Goal: Transaction & Acquisition: Purchase product/service

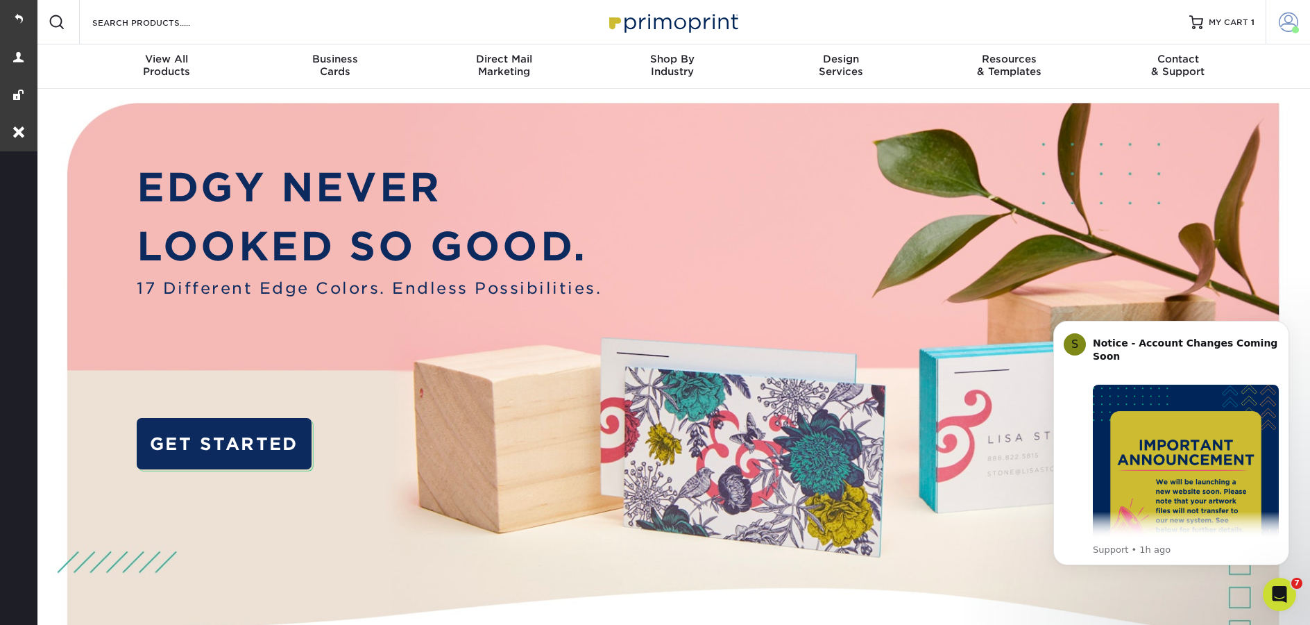
click at [1285, 28] on span at bounding box center [1288, 21] width 19 height 19
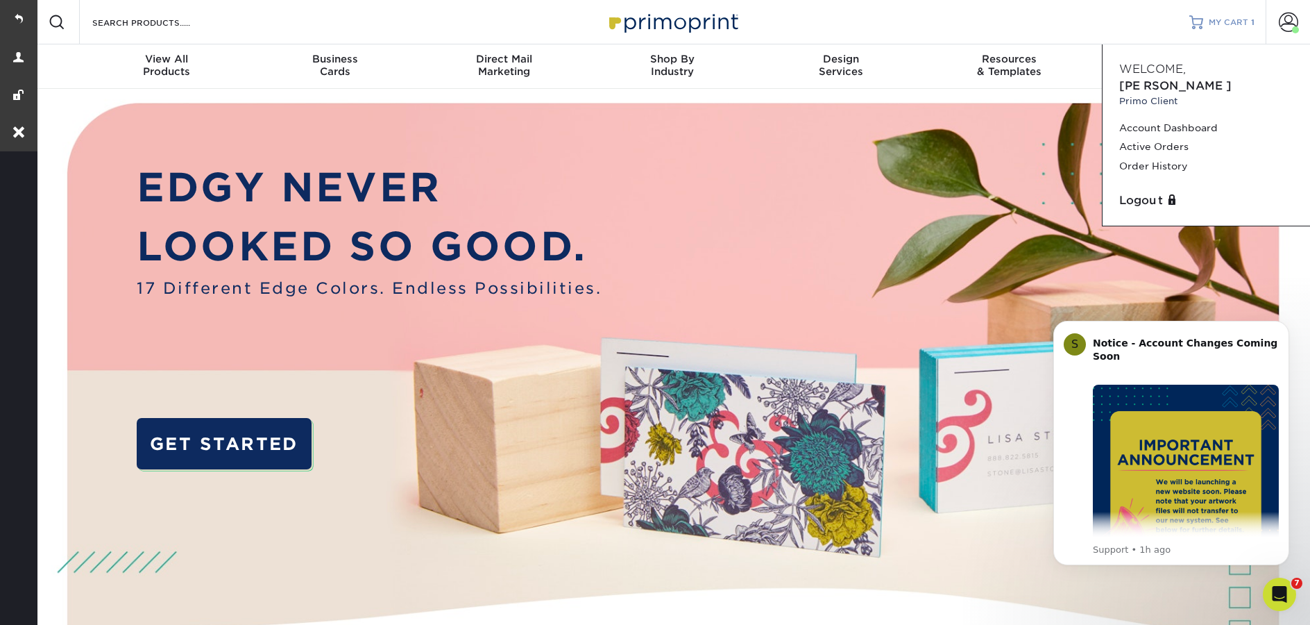
click at [1203, 24] on div at bounding box center [1196, 22] width 14 height 14
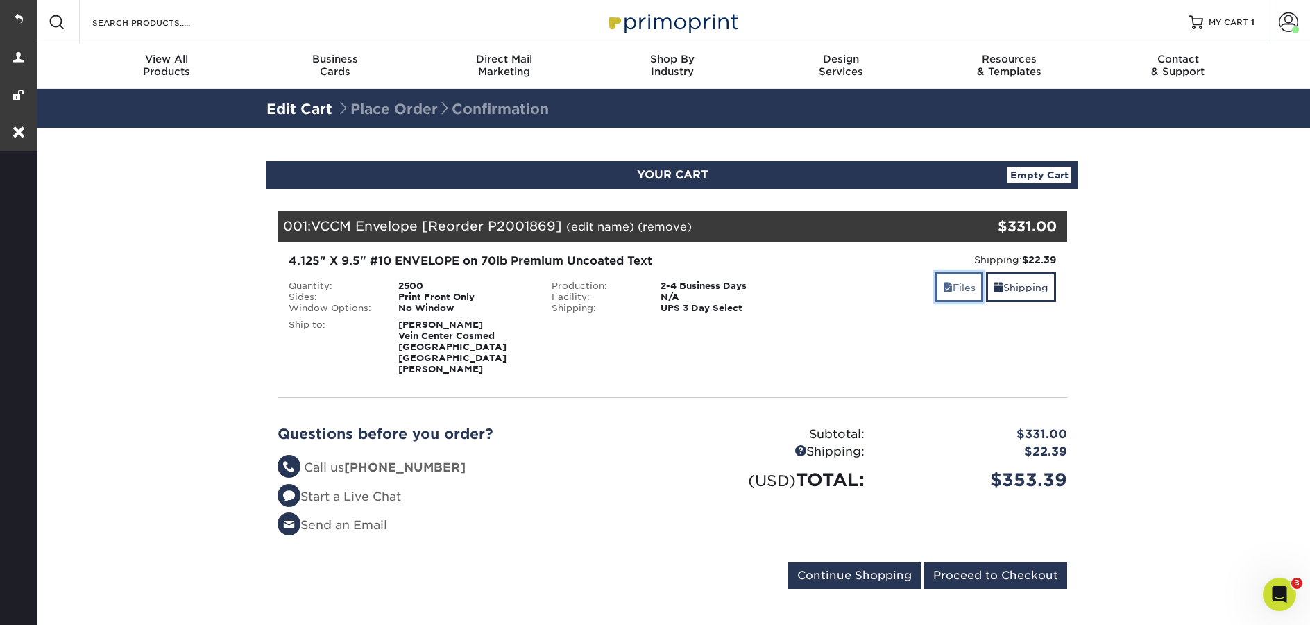
click at [964, 289] on link "Files" at bounding box center [959, 287] width 48 height 30
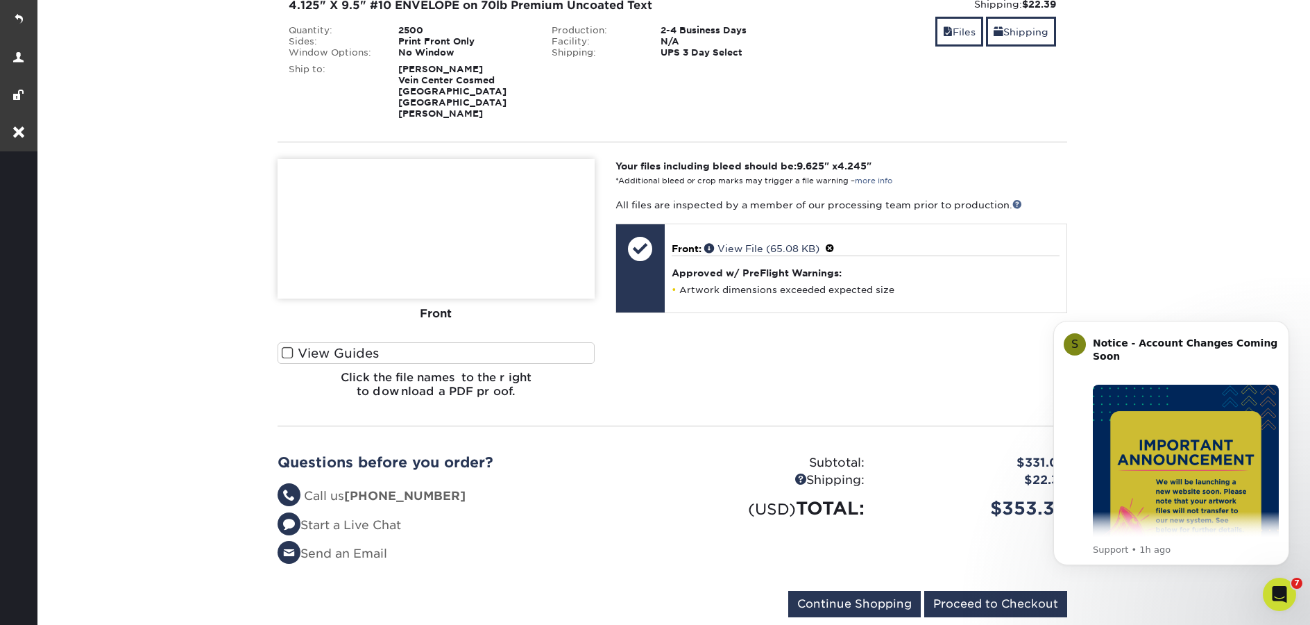
click at [287, 346] on span at bounding box center [288, 352] width 12 height 13
click at [0, 0] on input "View Guides" at bounding box center [0, 0] width 0 height 0
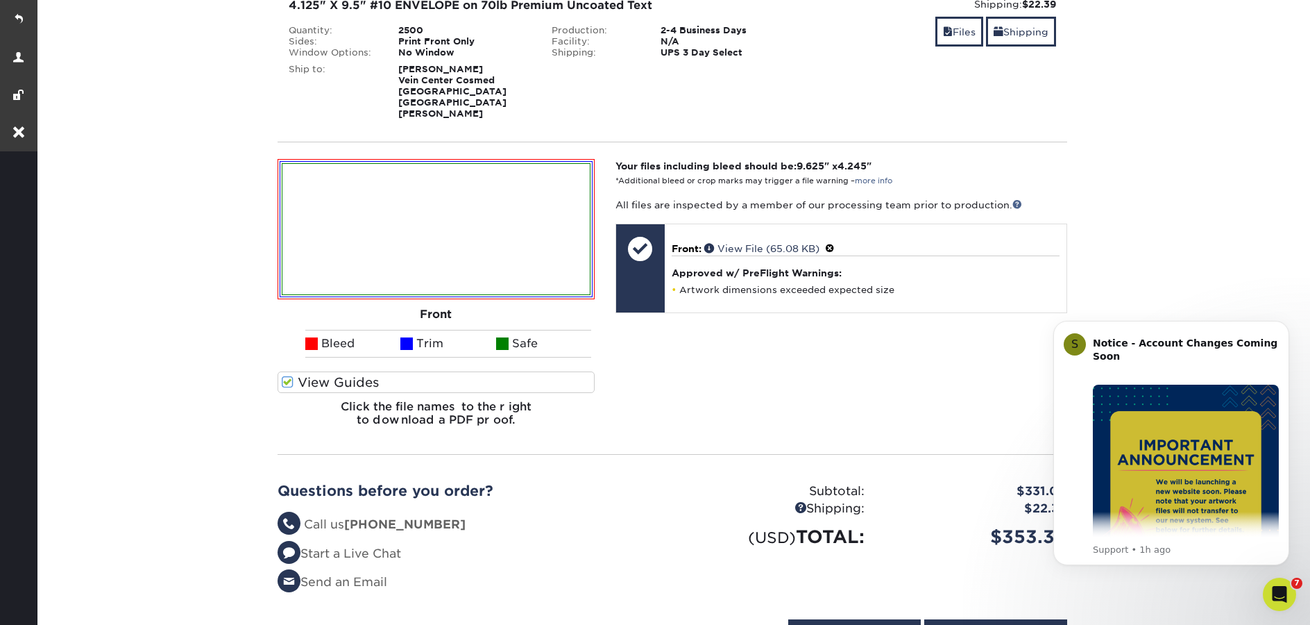
click at [288, 375] on span at bounding box center [288, 381] width 12 height 13
click at [0, 0] on input "View Guides" at bounding box center [0, 0] width 0 height 0
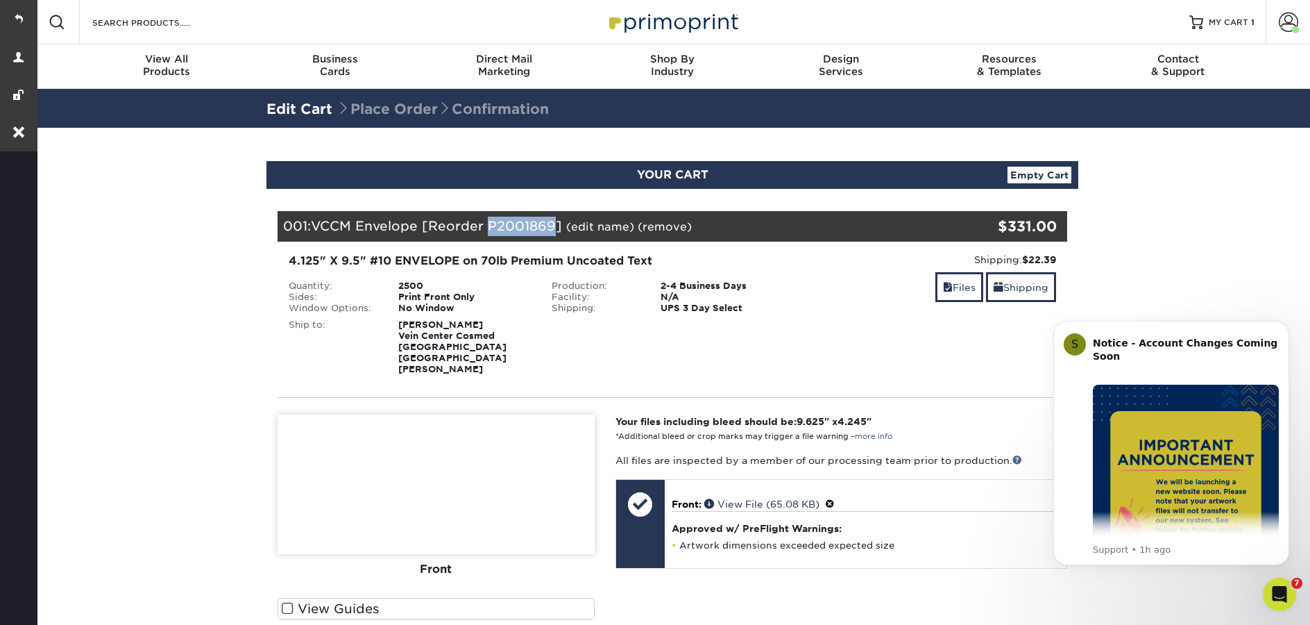
drag, startPoint x: 556, startPoint y: 223, endPoint x: 489, endPoint y: 225, distance: 66.7
click at [489, 225] on span "VCCM Envelope [Reorder P2001869]" at bounding box center [436, 225] width 251 height 15
copy span "P2001869"
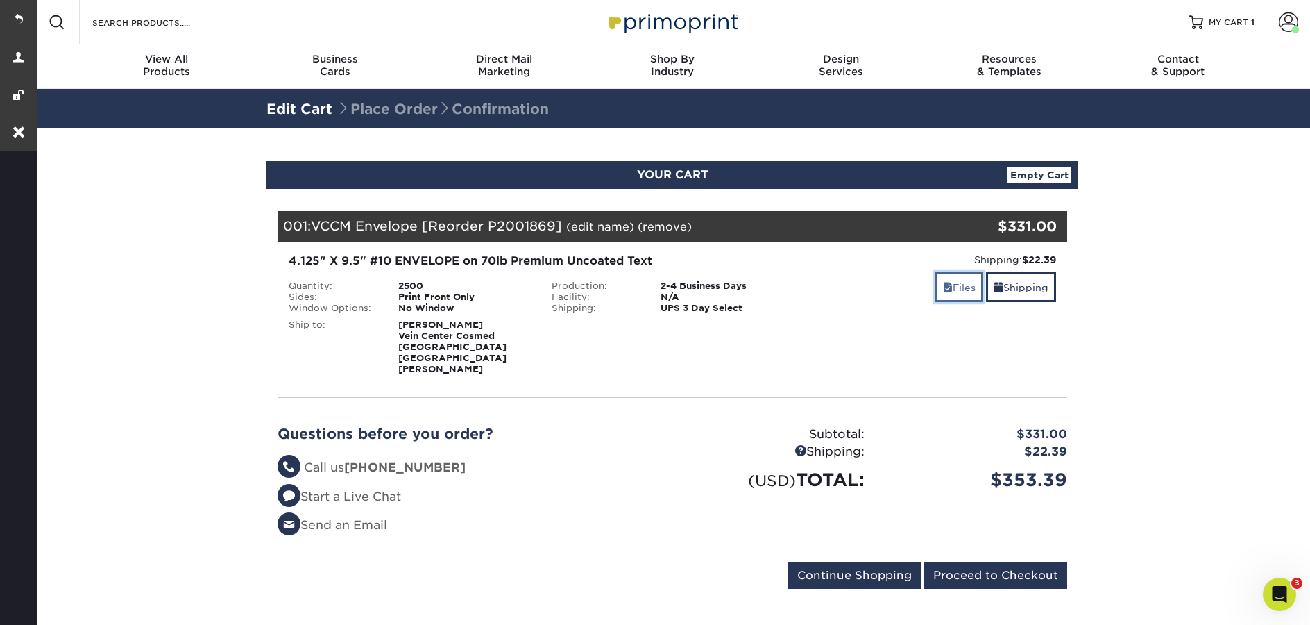
click at [950, 289] on link "Files" at bounding box center [959, 287] width 48 height 30
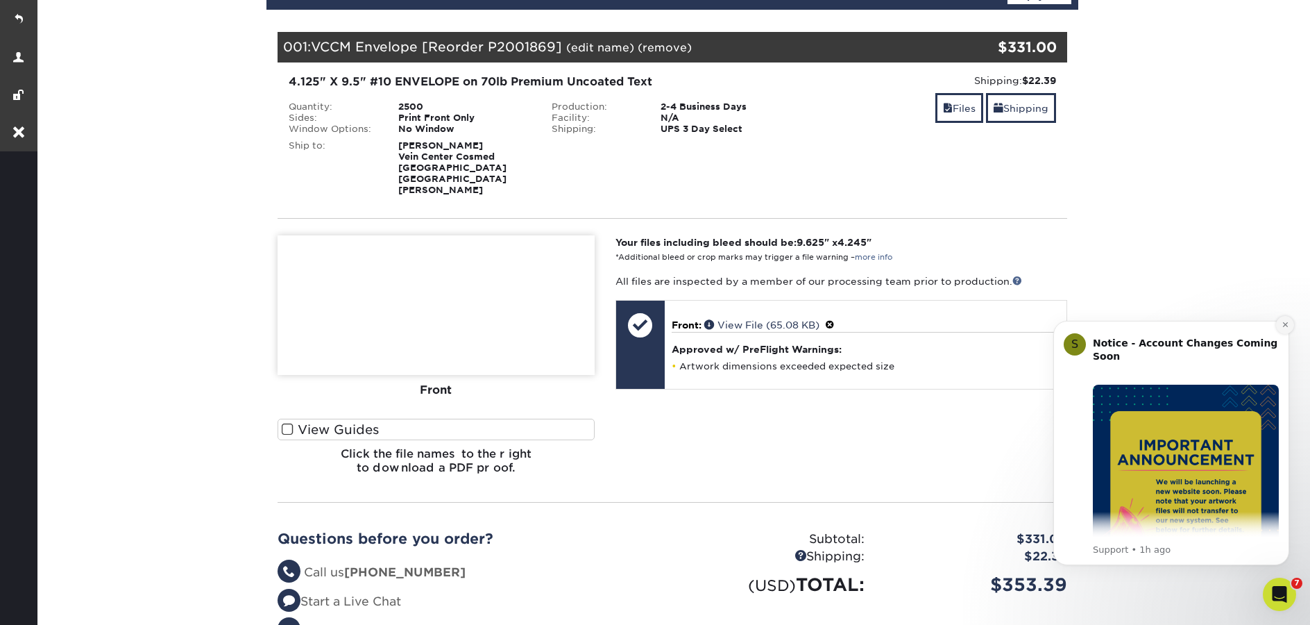
click at [1282, 325] on icon "Dismiss notification" at bounding box center [1286, 325] width 8 height 8
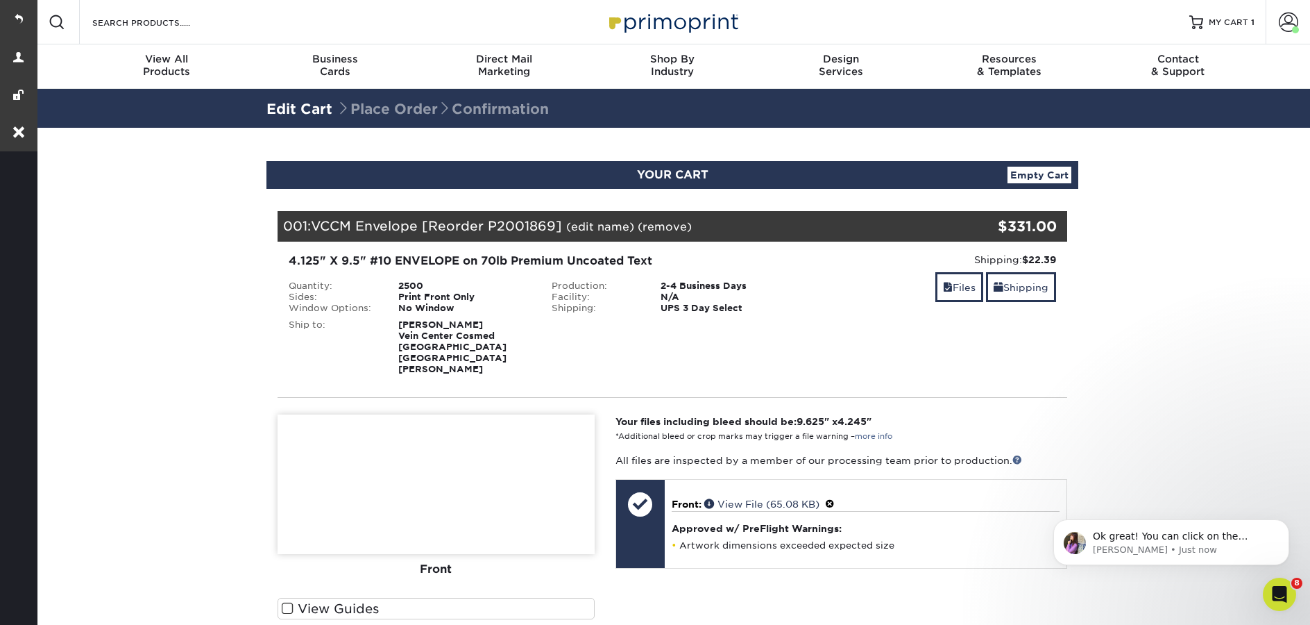
click at [655, 28] on img at bounding box center [672, 22] width 139 height 30
